Goal: Transaction & Acquisition: Purchase product/service

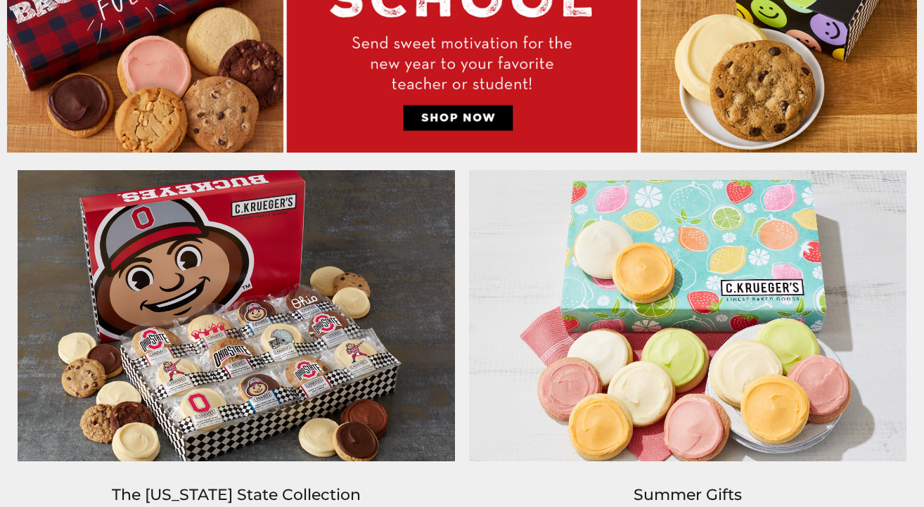
scroll to position [832, 0]
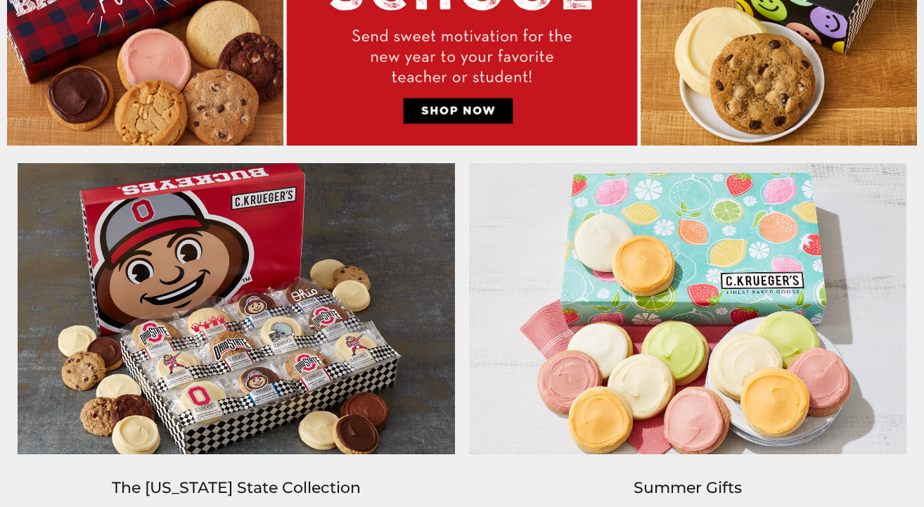
click at [297, 329] on img at bounding box center [236, 309] width 451 height 306
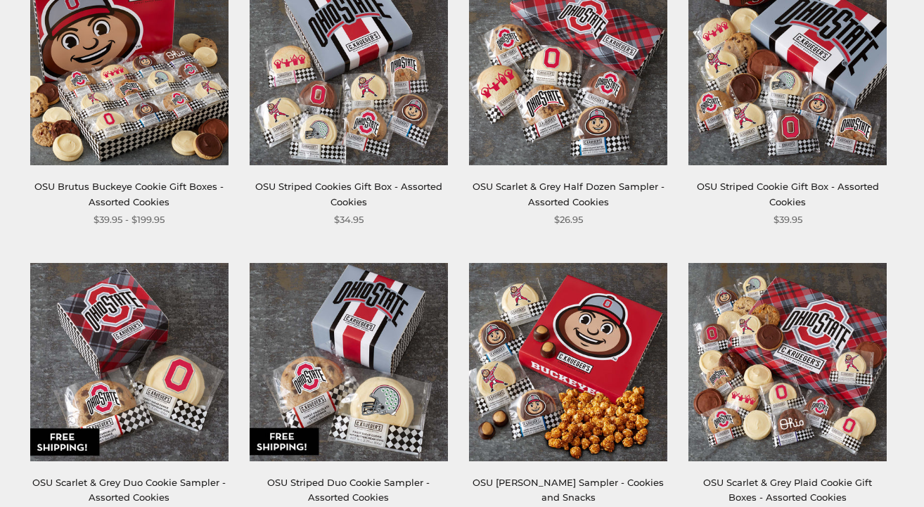
scroll to position [259, 0]
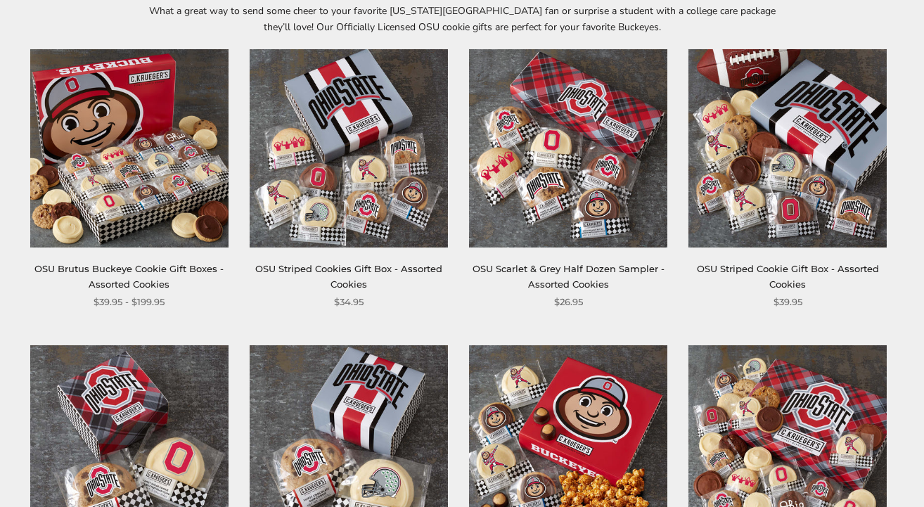
click at [132, 176] on img at bounding box center [129, 148] width 198 height 198
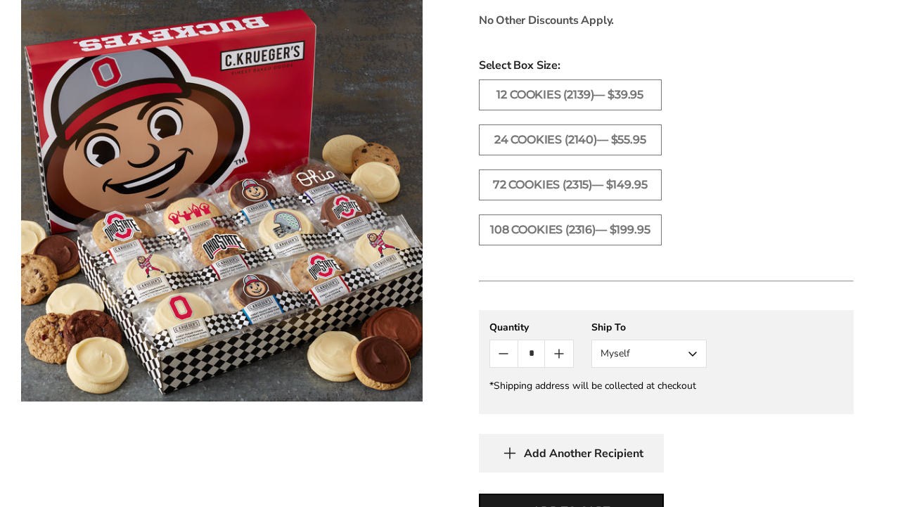
scroll to position [764, 0]
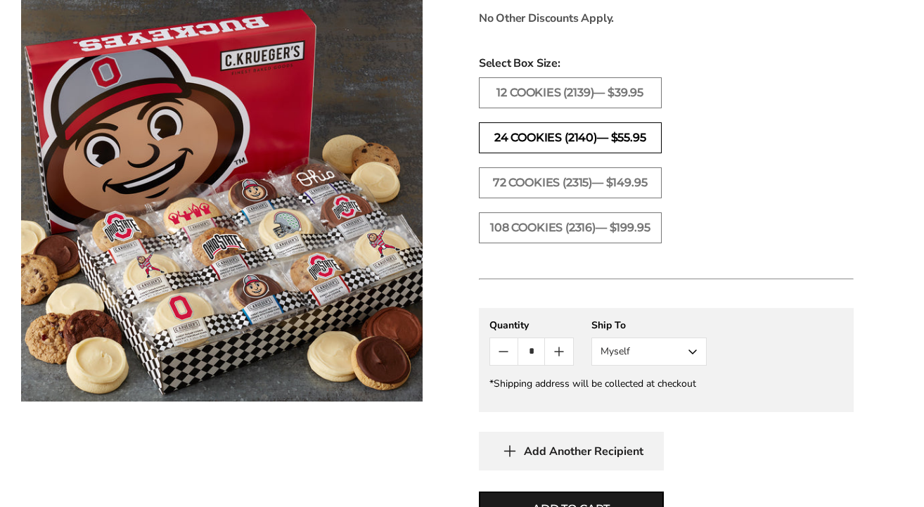
click at [579, 135] on label "24 Cookies (2140)— $55.95" at bounding box center [570, 137] width 183 height 31
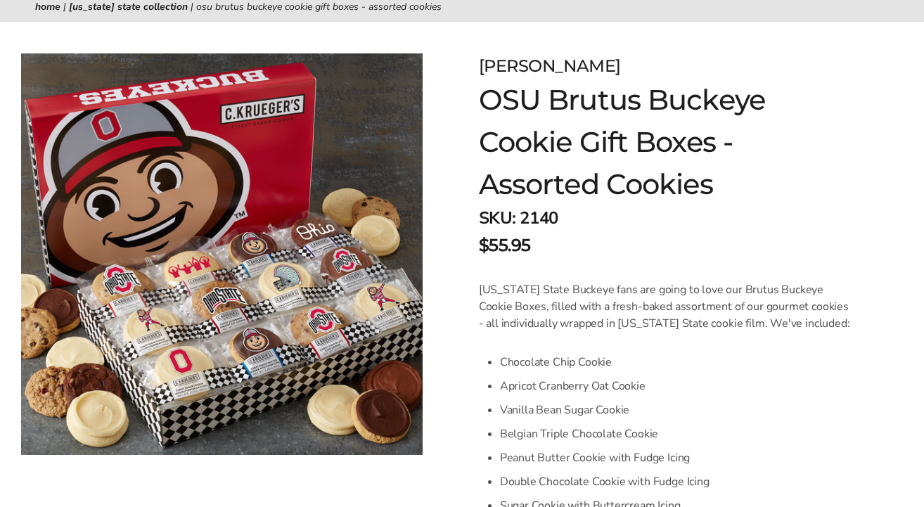
scroll to position [136, 0]
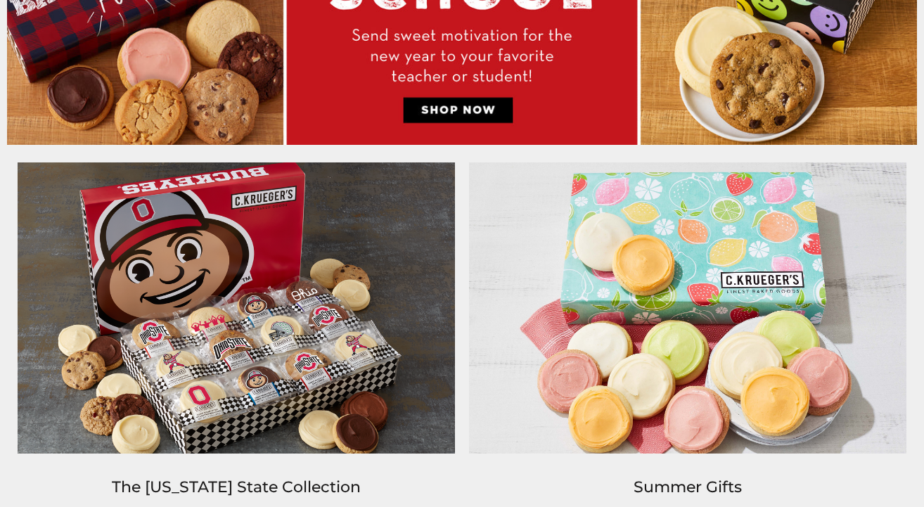
scroll to position [983, 0]
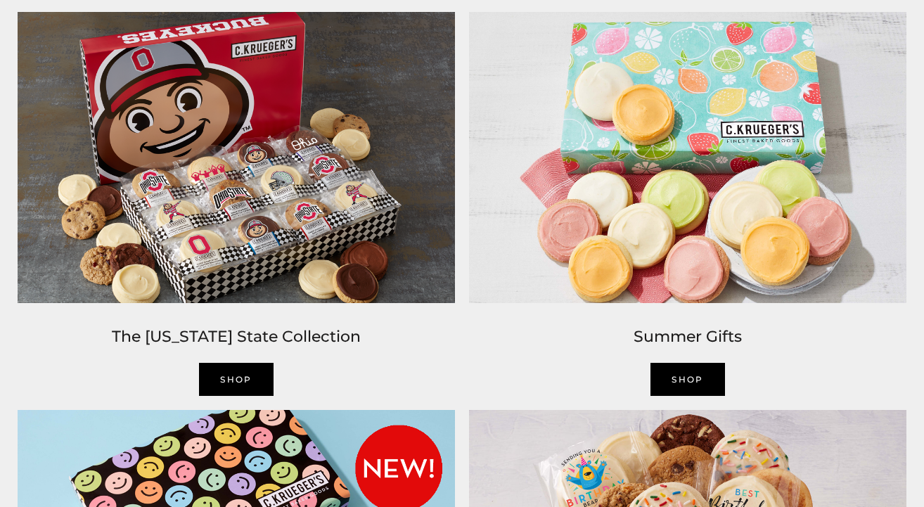
click at [256, 177] on img at bounding box center [236, 158] width 451 height 306
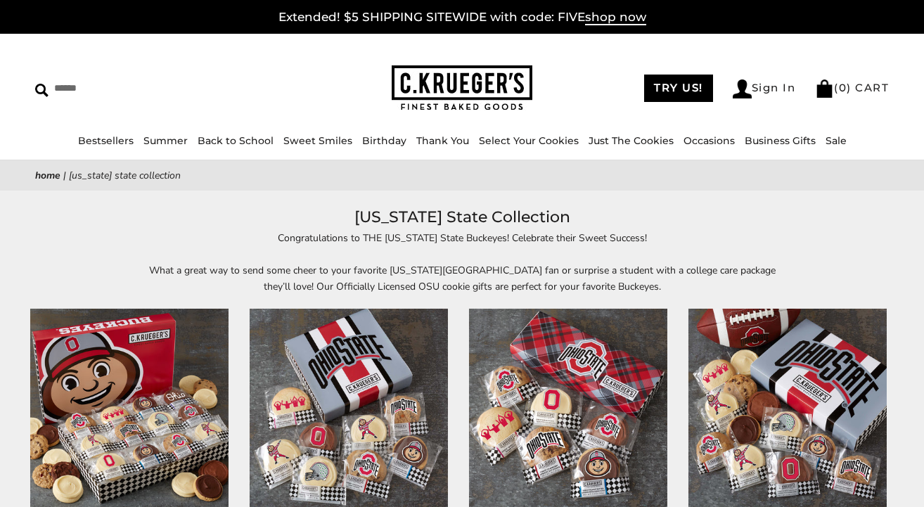
scroll to position [33, 0]
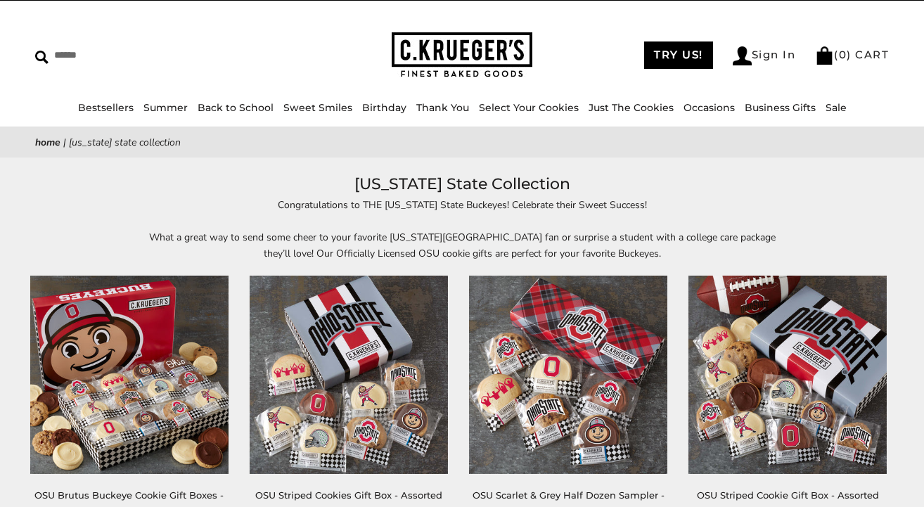
click at [121, 338] on img at bounding box center [129, 375] width 198 height 198
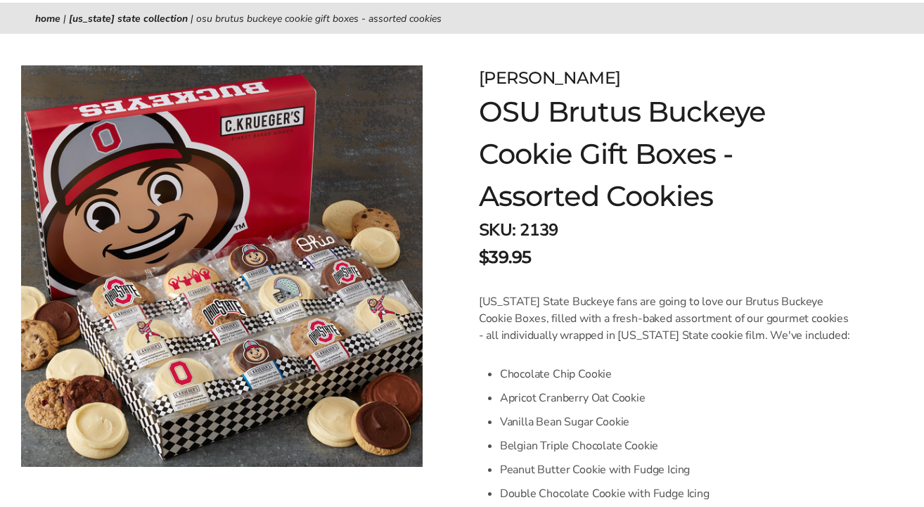
scroll to position [188, 0]
